Goal: Task Accomplishment & Management: Manage account settings

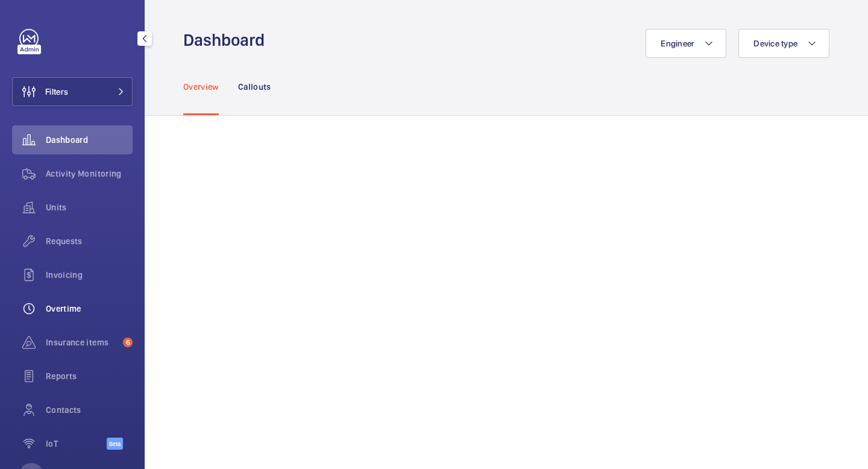
click at [86, 300] on div "Overtime" at bounding box center [72, 308] width 121 height 29
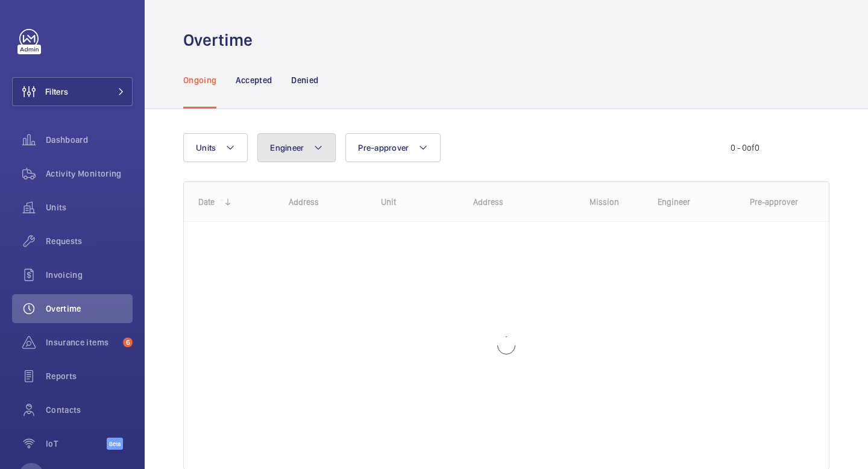
click at [320, 142] on mat-icon at bounding box center [319, 147] width 10 height 14
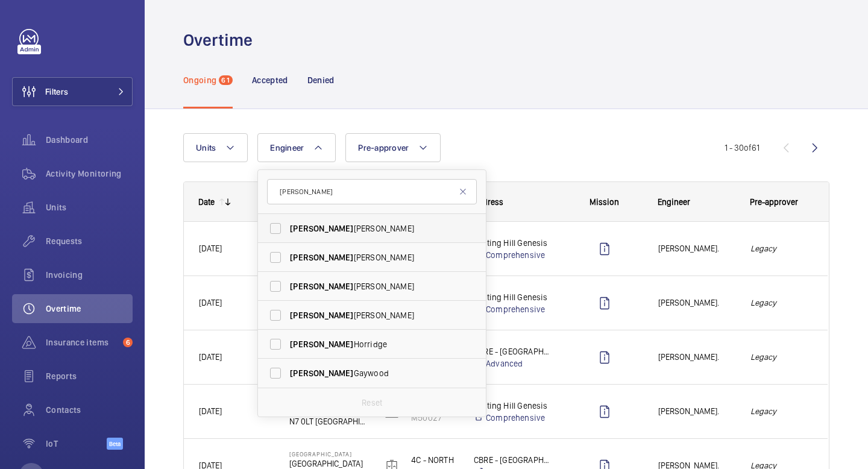
type input "[PERSON_NAME]"
click at [290, 226] on span "[PERSON_NAME]" at bounding box center [321, 229] width 63 height 10
click at [288, 226] on input "[PERSON_NAME]" at bounding box center [275, 228] width 24 height 24
checkbox input "true"
click at [563, 153] on div "Units Engineer 1 [PERSON_NAME] [PERSON_NAME] [PERSON_NAME] [PERSON_NAME] [PERSO…" at bounding box center [457, 147] width 549 height 29
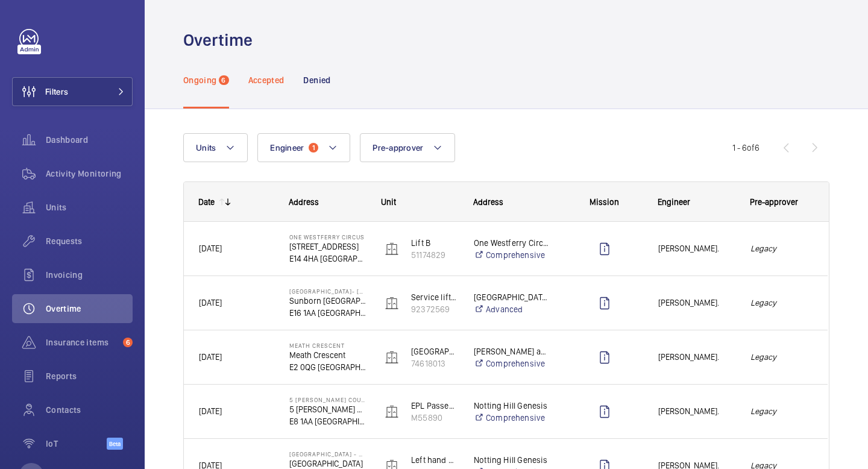
click at [274, 83] on p "Accepted" at bounding box center [266, 80] width 36 height 12
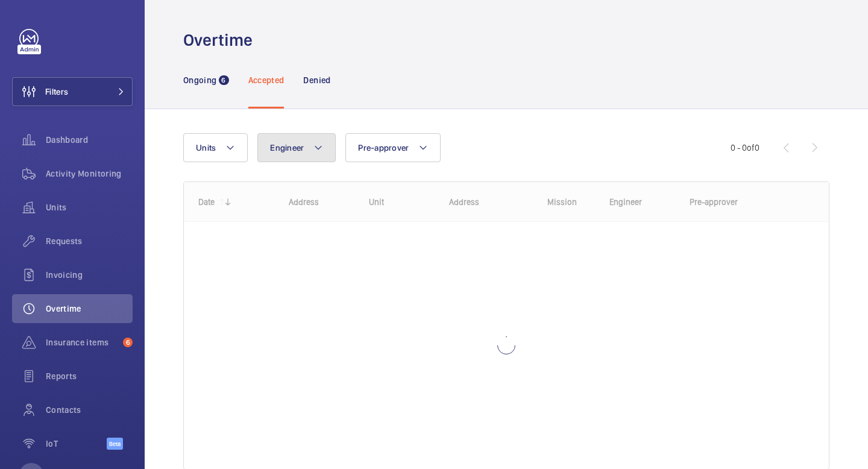
click at [308, 146] on button "Engineer" at bounding box center [296, 147] width 78 height 29
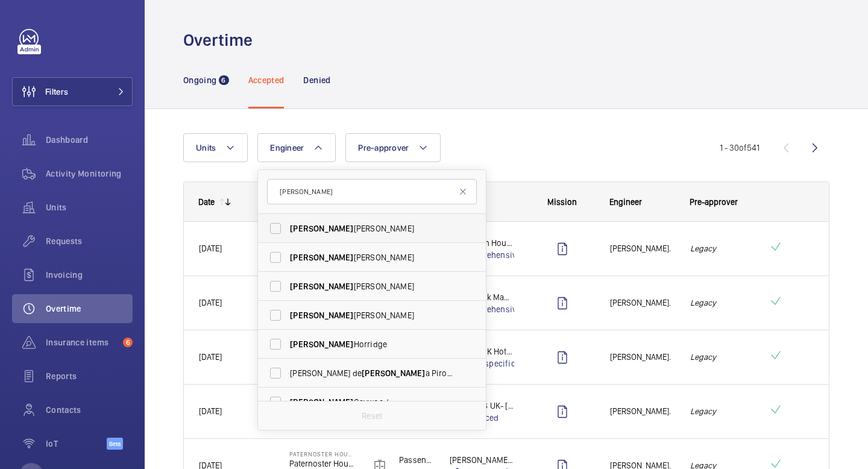
type input "[PERSON_NAME]"
click at [336, 236] on label "[PERSON_NAME]" at bounding box center [363, 228] width 210 height 29
click at [288, 236] on input "[PERSON_NAME]" at bounding box center [275, 228] width 24 height 24
checkbox input "true"
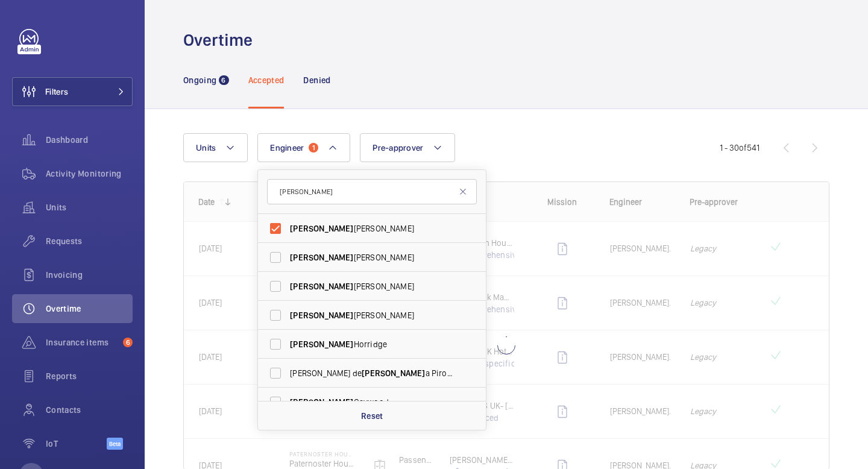
click at [534, 152] on div "Units Engineer 1 [PERSON_NAME] [PERSON_NAME] [PERSON_NAME] [PERSON_NAME] [PERSO…" at bounding box center [451, 147] width 537 height 29
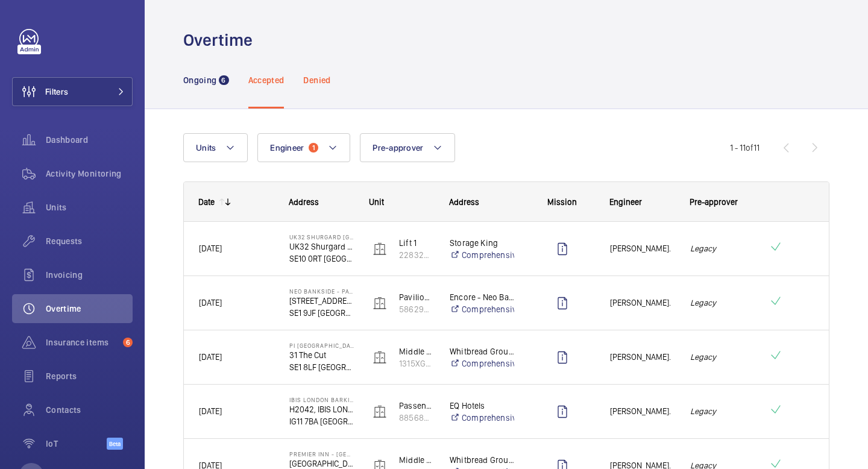
click at [328, 89] on div "Denied" at bounding box center [316, 79] width 27 height 57
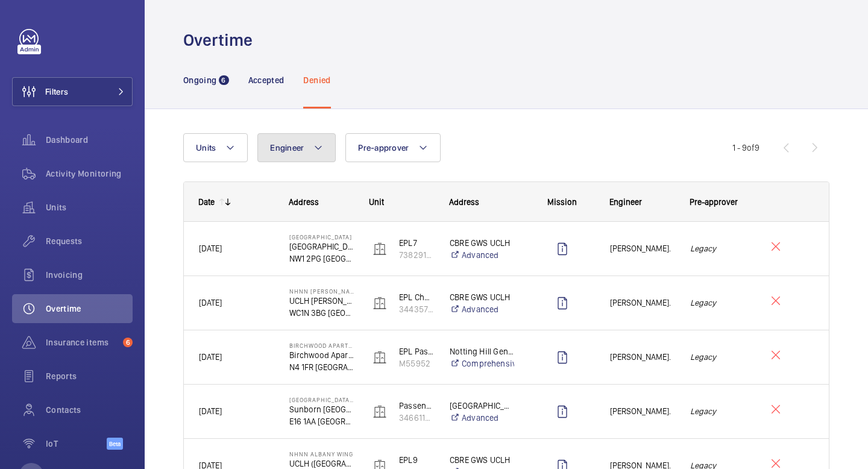
click at [317, 145] on mat-icon at bounding box center [319, 147] width 10 height 14
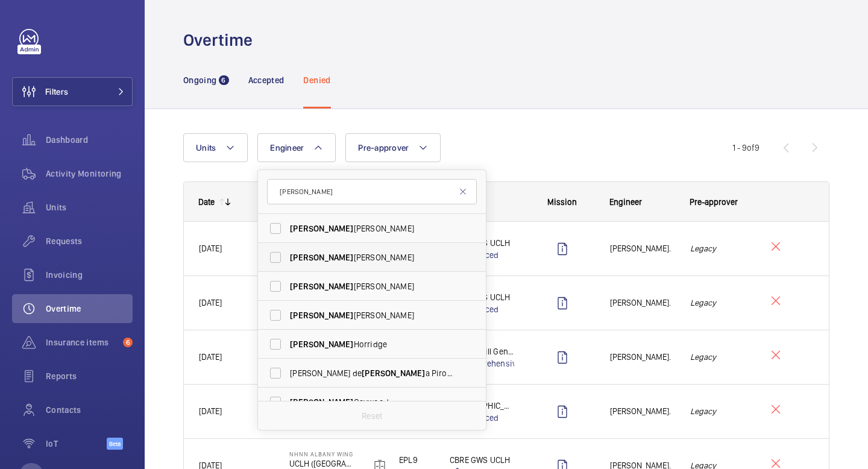
type input "[PERSON_NAME]"
click at [356, 245] on label "[PERSON_NAME]" at bounding box center [363, 257] width 210 height 29
click at [288, 245] on input "[PERSON_NAME]" at bounding box center [275, 257] width 24 height 24
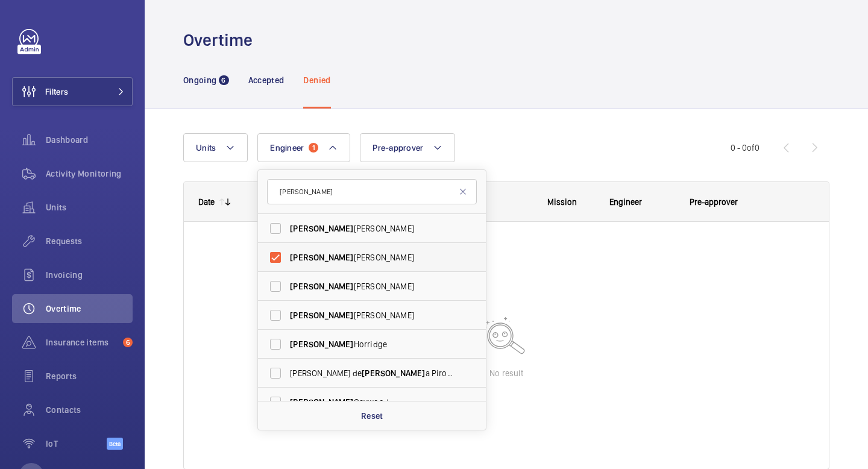
click at [347, 248] on label "[PERSON_NAME]" at bounding box center [363, 257] width 210 height 29
click at [288, 248] on input "[PERSON_NAME]" at bounding box center [275, 257] width 24 height 24
checkbox input "false"
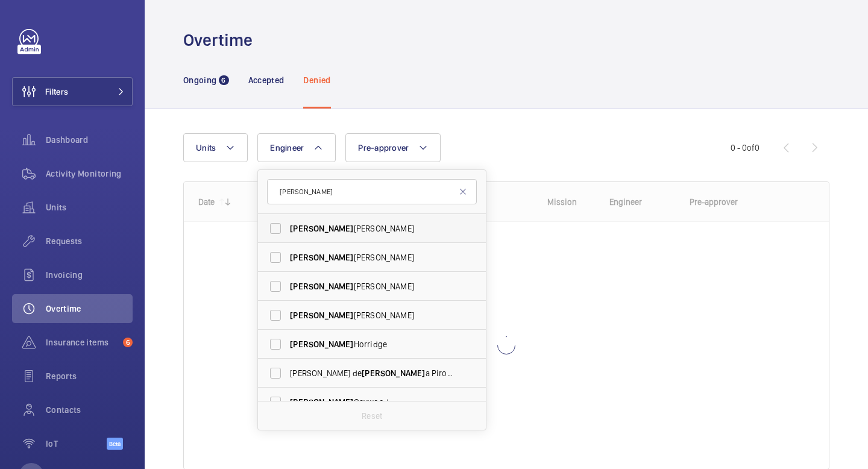
click at [347, 234] on span "[PERSON_NAME]" at bounding box center [373, 228] width 166 height 12
click at [288, 234] on input "[PERSON_NAME]" at bounding box center [275, 228] width 24 height 24
checkbox input "true"
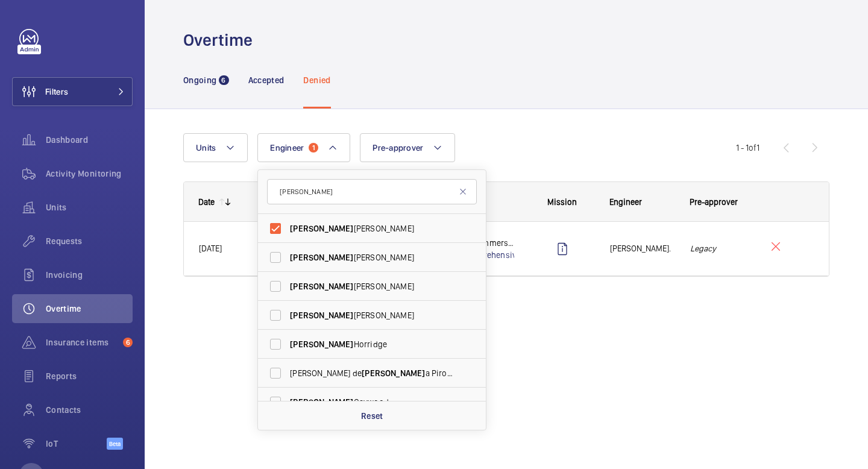
click at [543, 112] on div "Units Engineer 1 [PERSON_NAME] [PERSON_NAME] [PERSON_NAME] [PERSON_NAME] [PERSO…" at bounding box center [507, 221] width 724 height 225
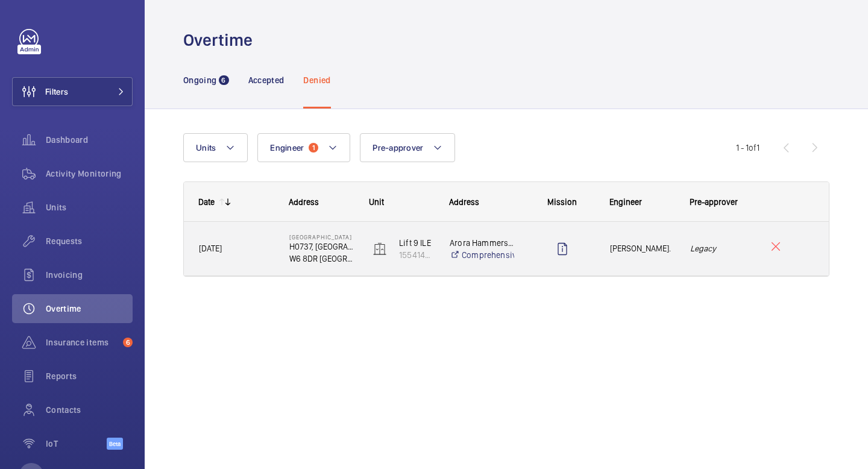
click at [707, 247] on em "Legacy" at bounding box center [721, 249] width 63 height 14
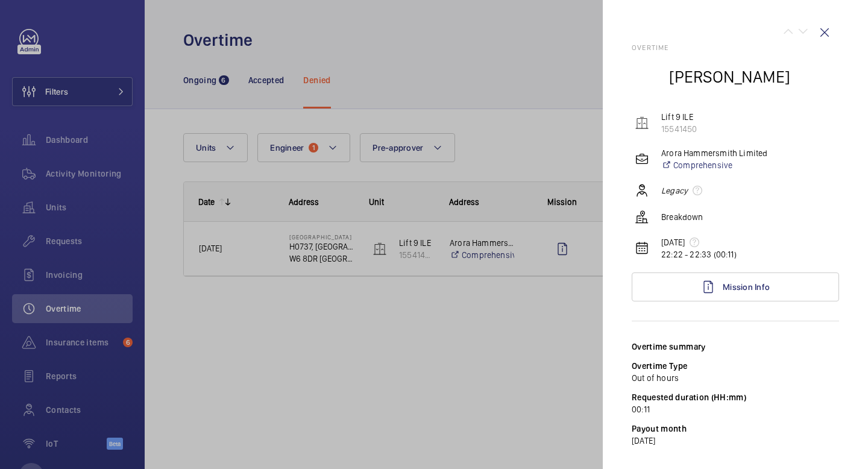
click at [441, 63] on div at bounding box center [434, 234] width 868 height 469
